Goal: Task Accomplishment & Management: Manage account settings

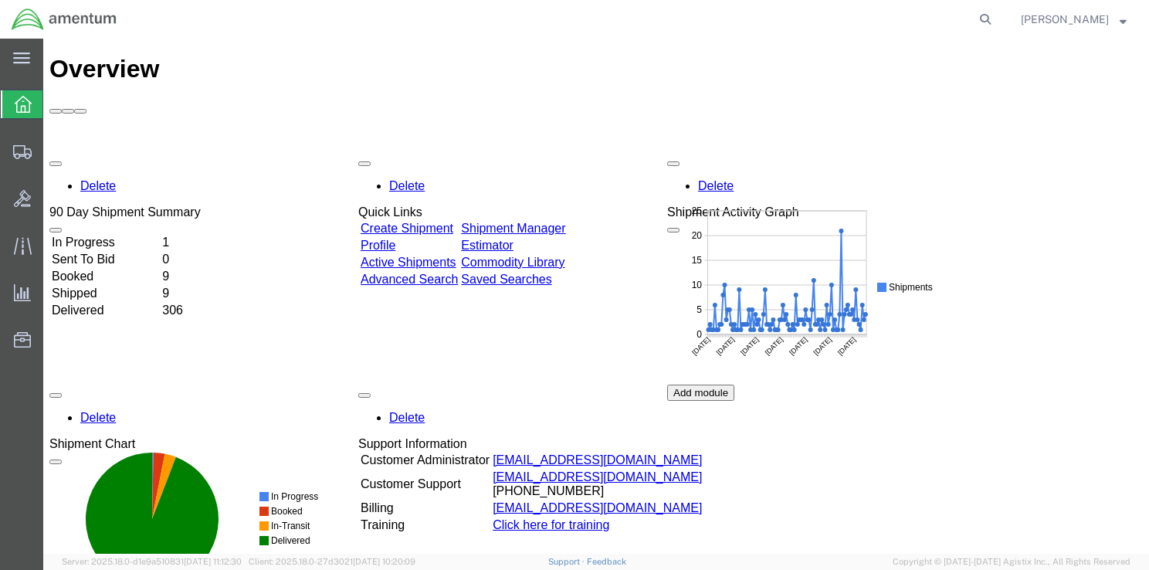
click at [136, 235] on td "In Progress" at bounding box center [105, 242] width 109 height 15
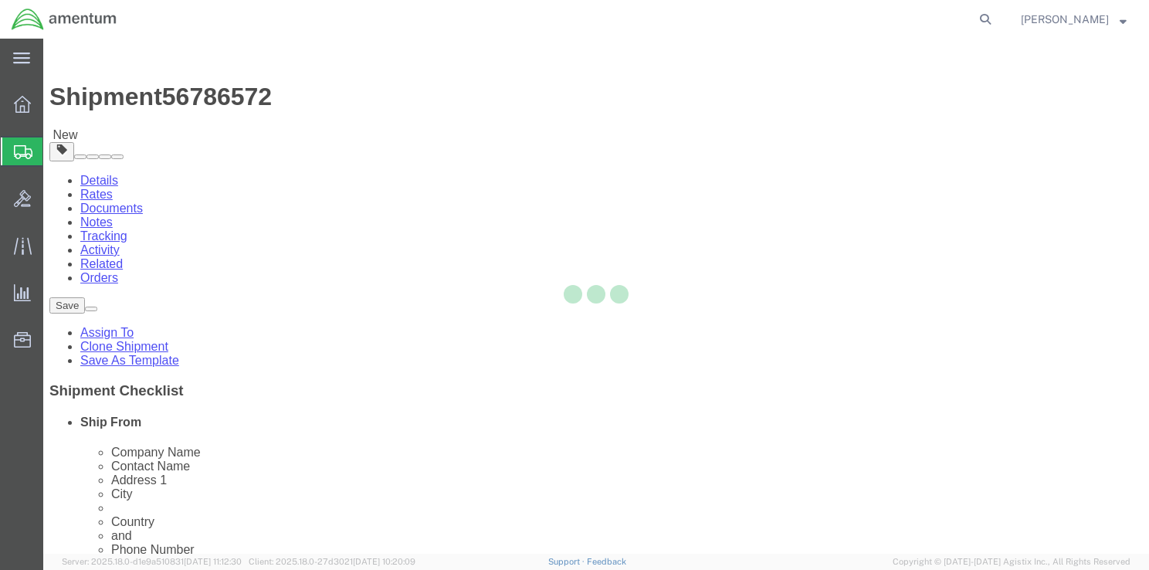
select select "42679"
select select
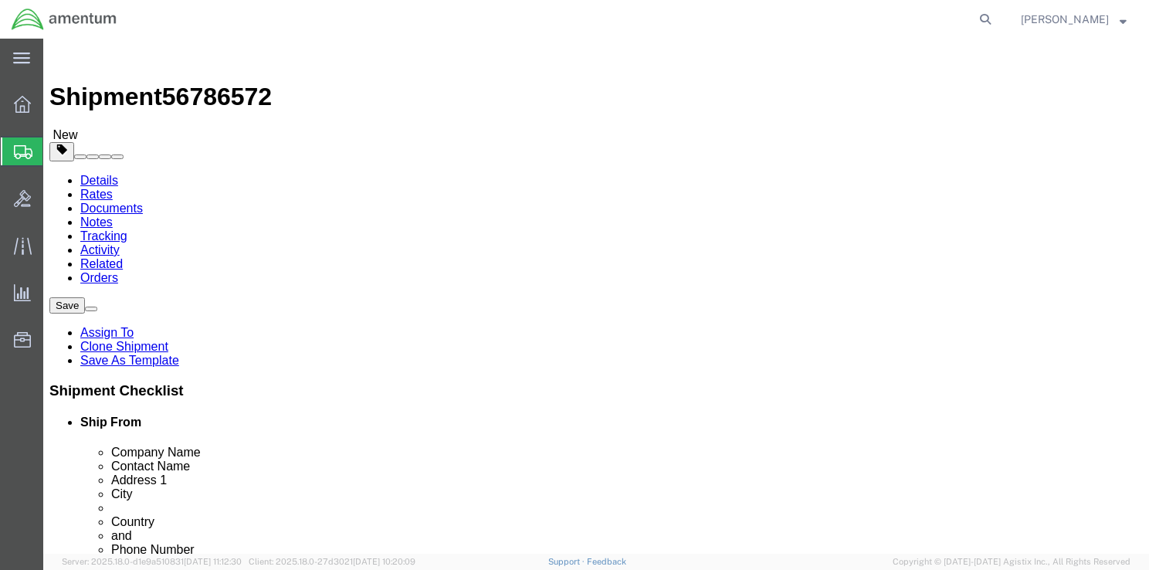
click at [20, 144] on svg-icon at bounding box center [23, 151] width 19 height 15
click at [50, 148] on span "Shipments" at bounding box center [48, 151] width 12 height 31
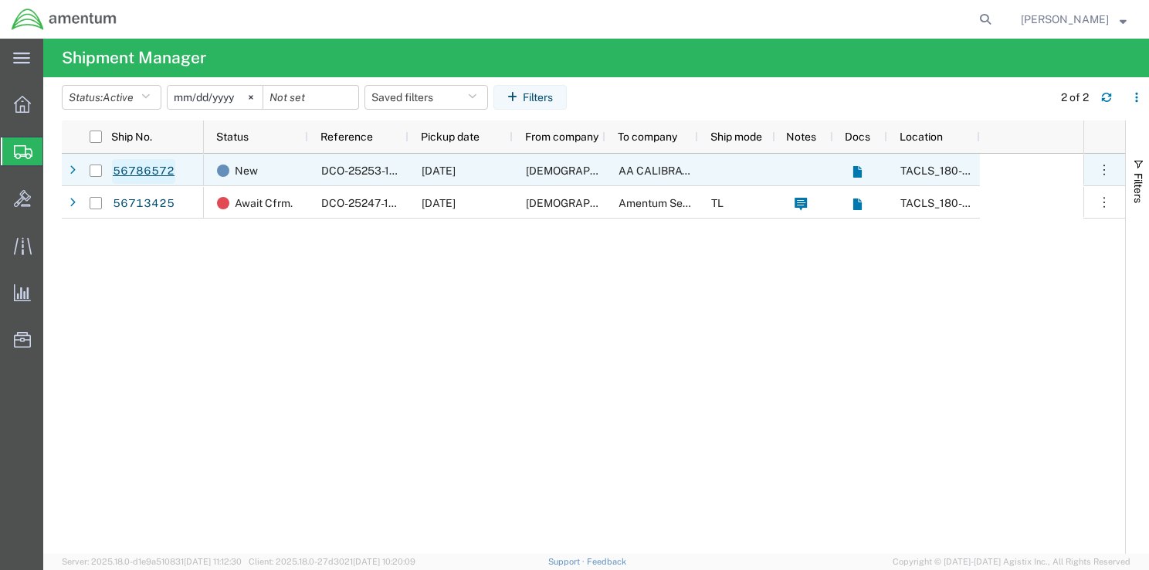
click at [137, 175] on link "56786572" at bounding box center [143, 171] width 63 height 25
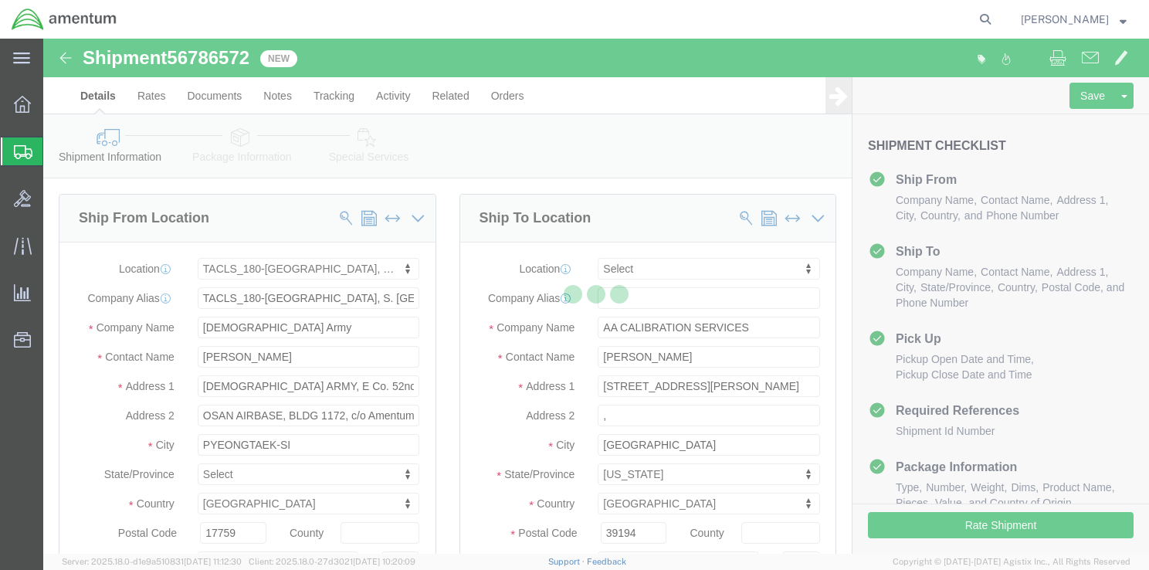
select select "42679"
select select
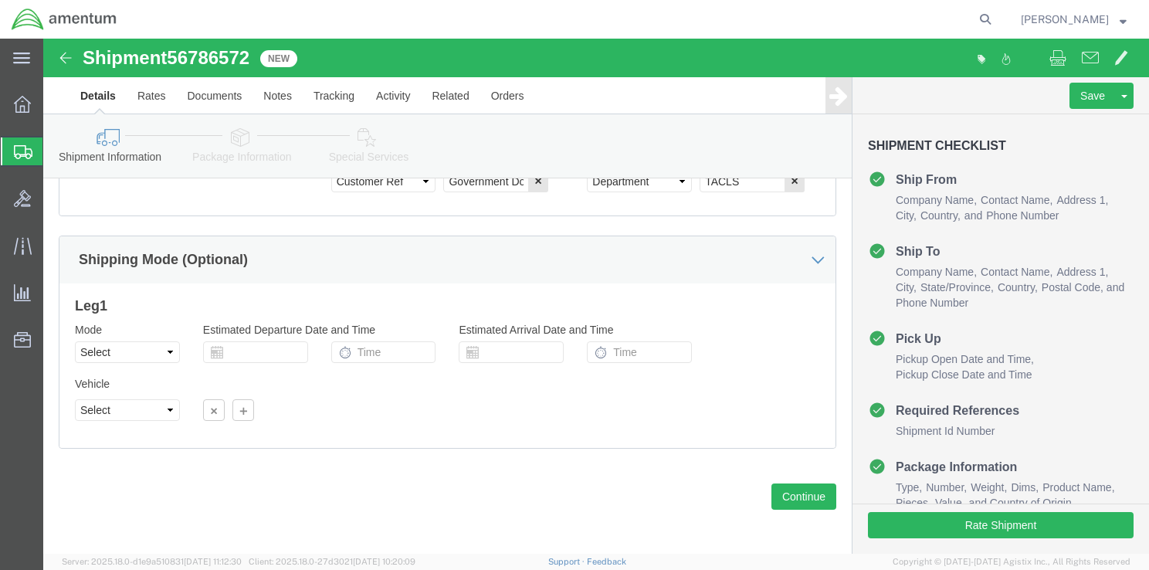
scroll to position [994, 0]
click button "Continue"
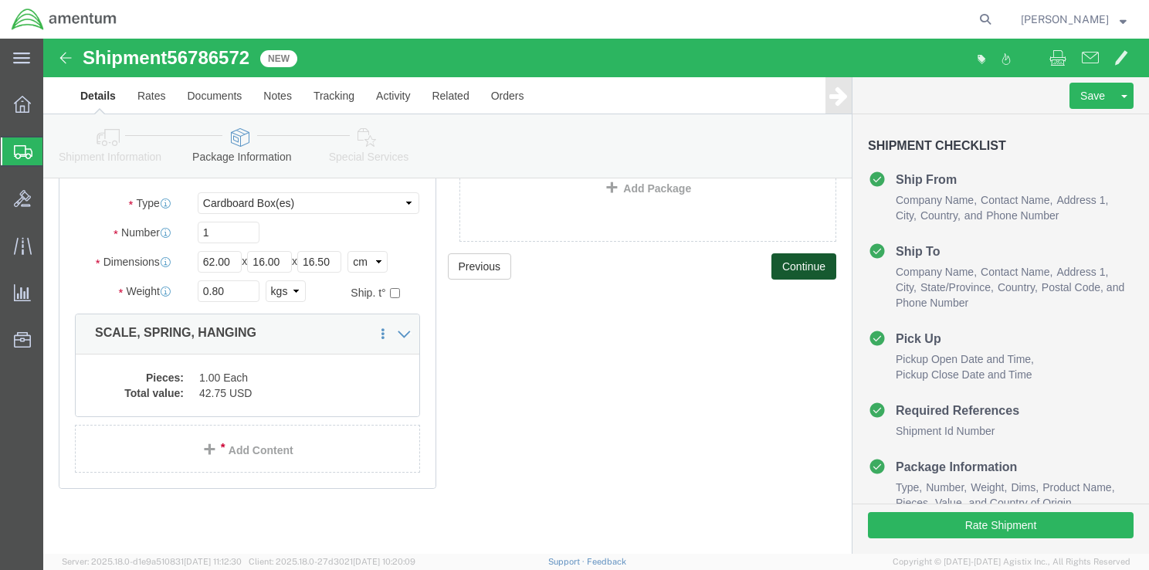
scroll to position [133, 0]
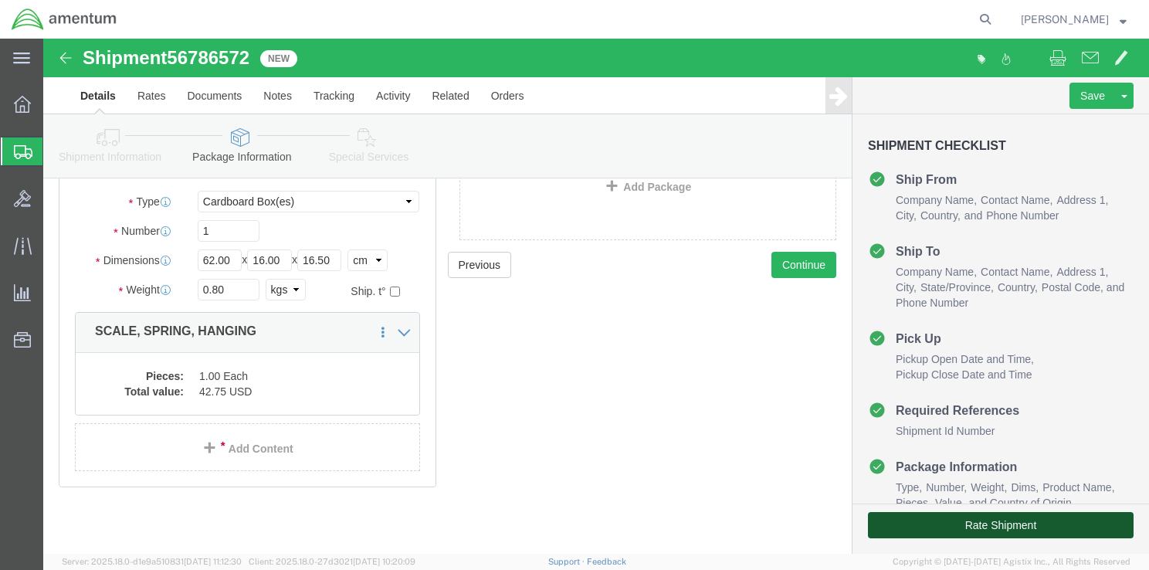
click button "Rate Shipment"
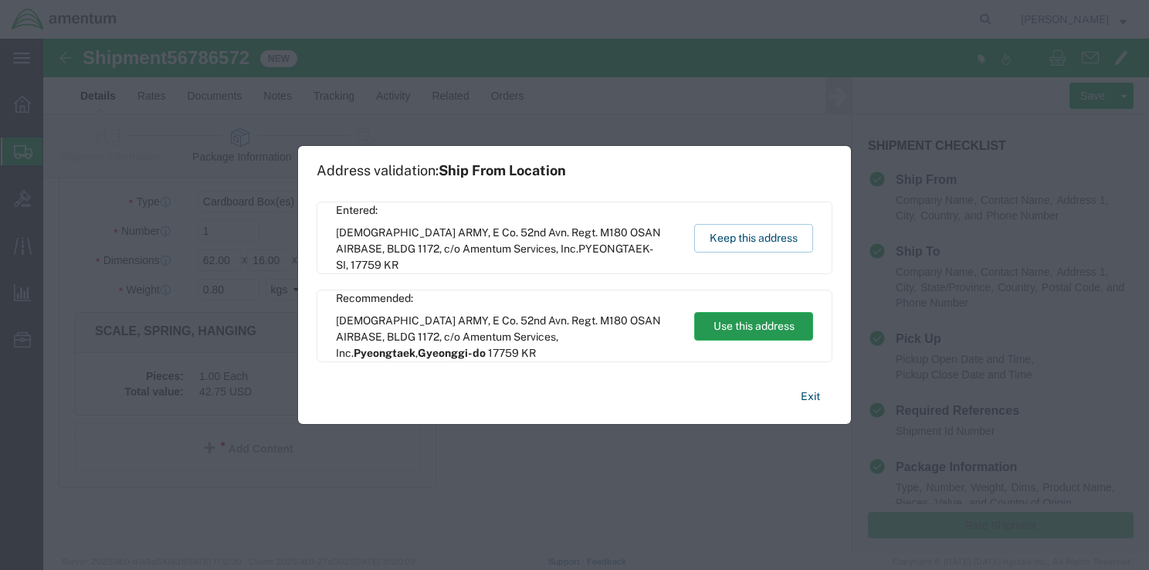
click at [727, 331] on button "Use this address" at bounding box center [753, 326] width 119 height 29
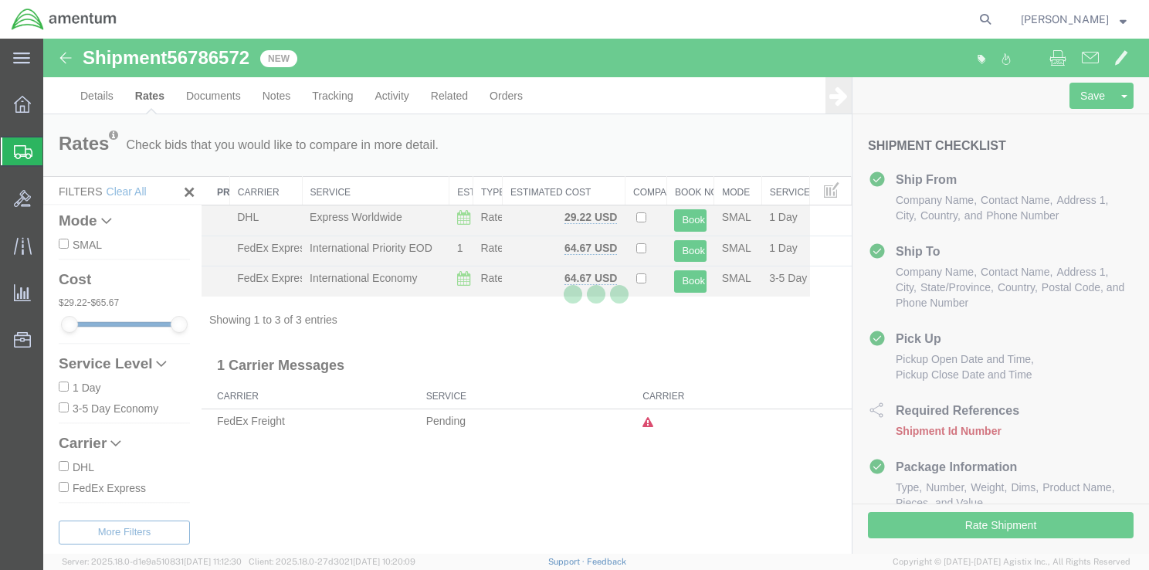
scroll to position [0, 0]
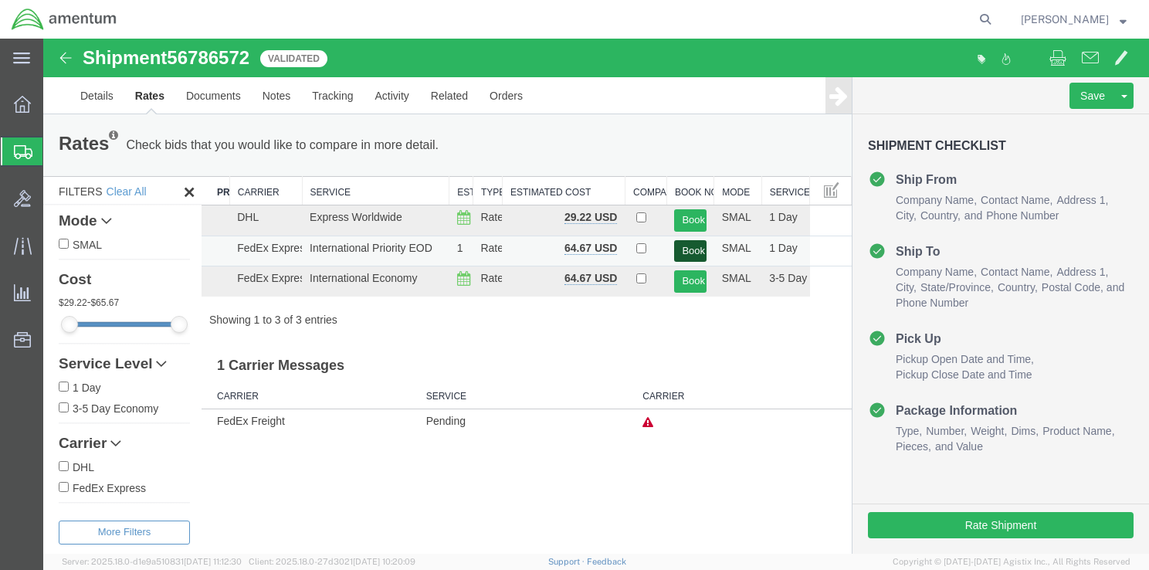
click at [696, 255] on button "Book" at bounding box center [690, 251] width 32 height 22
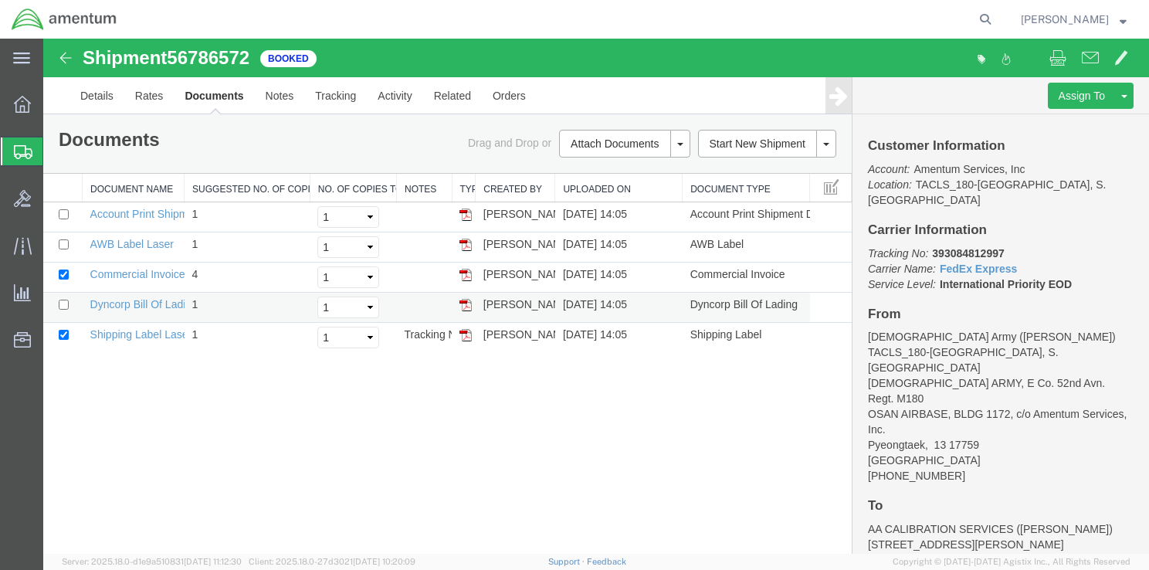
drag, startPoint x: 466, startPoint y: 334, endPoint x: 466, endPoint y: 301, distance: 32.4
click at [466, 334] on img at bounding box center [466, 335] width 12 height 12
click at [466, 246] on img at bounding box center [466, 245] width 12 height 12
click at [466, 301] on img at bounding box center [466, 305] width 12 height 12
